Goal: Find contact information: Find contact information

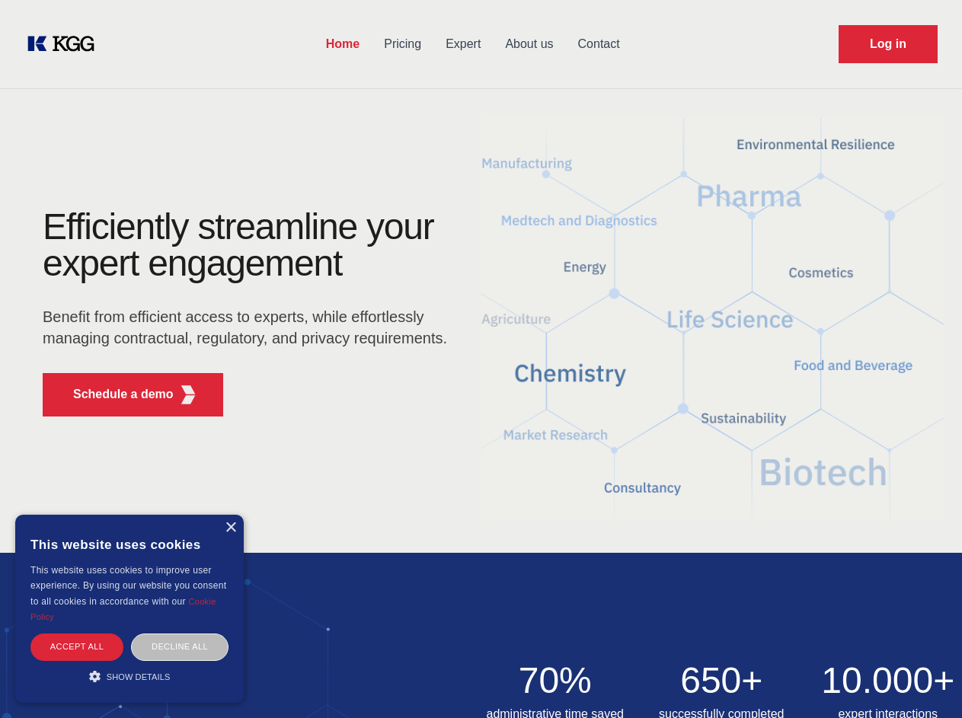
click at [481, 359] on div "Efficiently streamline your expert engagement Benefit from efficient access to …" at bounding box center [249, 319] width 463 height 220
click at [114, 395] on p "Schedule a demo" at bounding box center [123, 394] width 101 height 18
click at [230, 528] on div "× This website uses cookies This website uses cookies to improve user experienc…" at bounding box center [129, 609] width 228 height 188
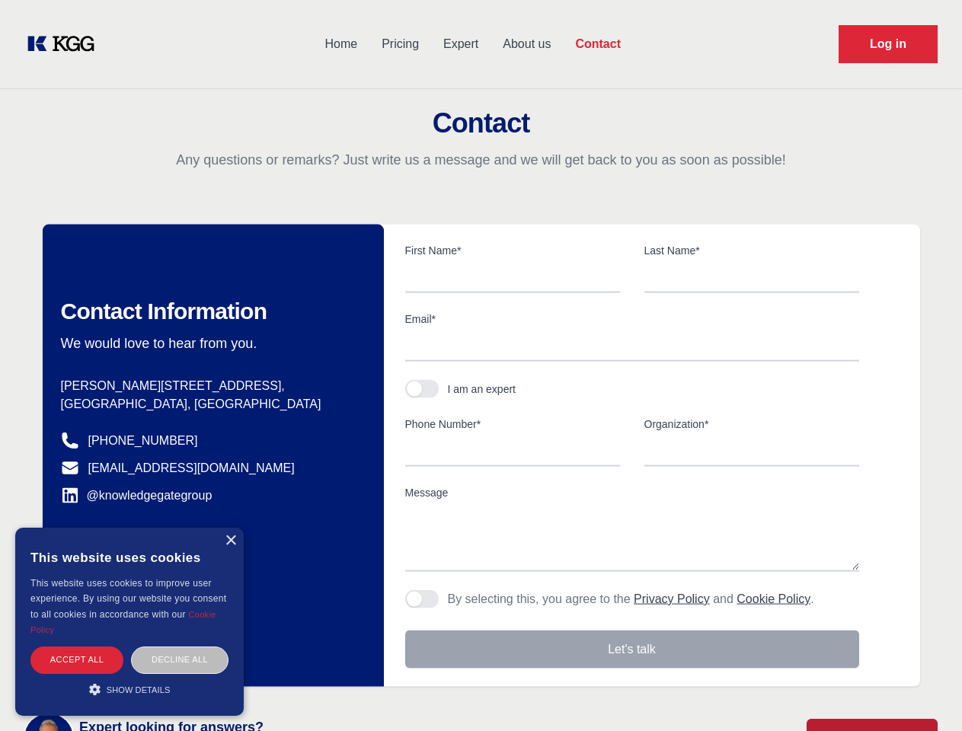
click at [77, 647] on div "Accept all" at bounding box center [76, 660] width 93 height 27
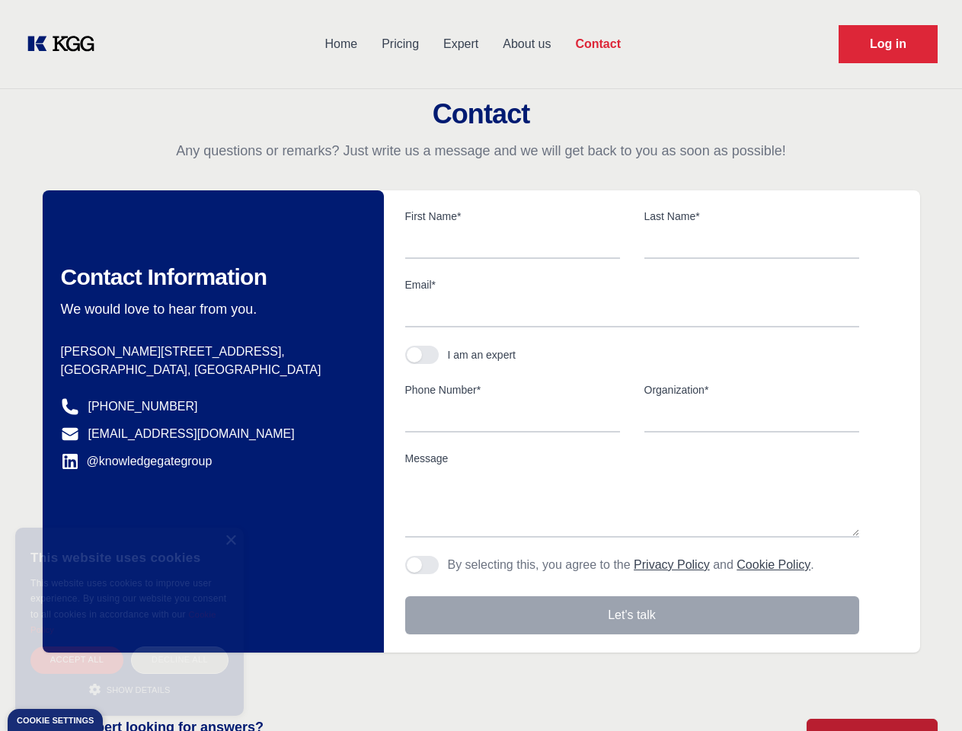
click at [180, 647] on div "Decline all" at bounding box center [179, 660] width 97 height 27
click at [129, 676] on main "Contact Any questions or remarks? Just write us a message and we will get back …" at bounding box center [481, 396] width 962 height 793
